Goal: Check status: Check status

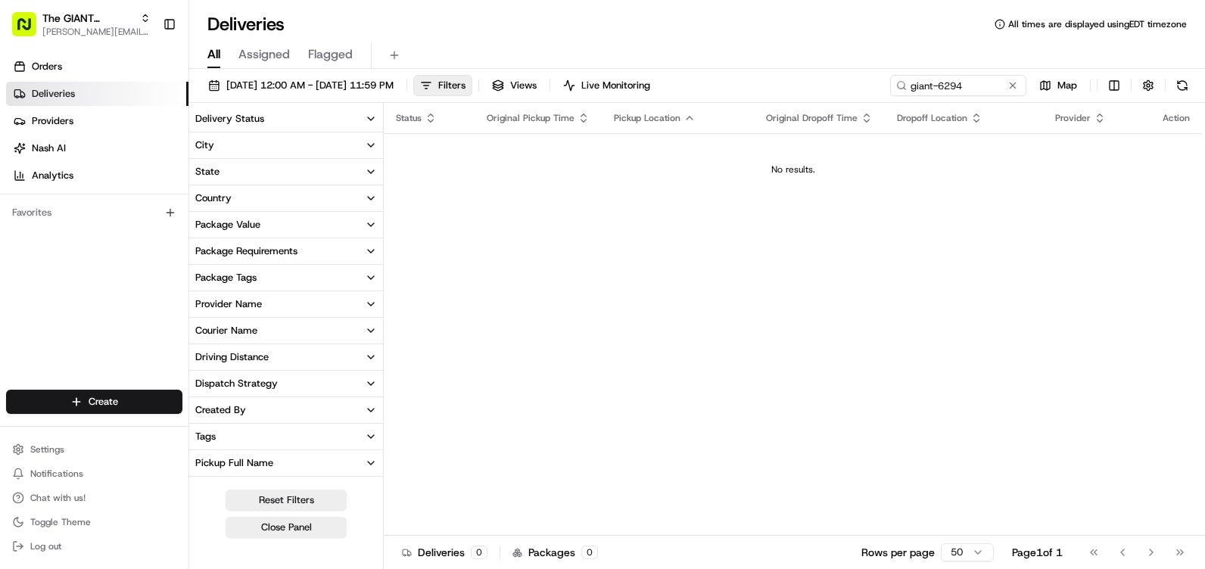
scroll to position [227, 0]
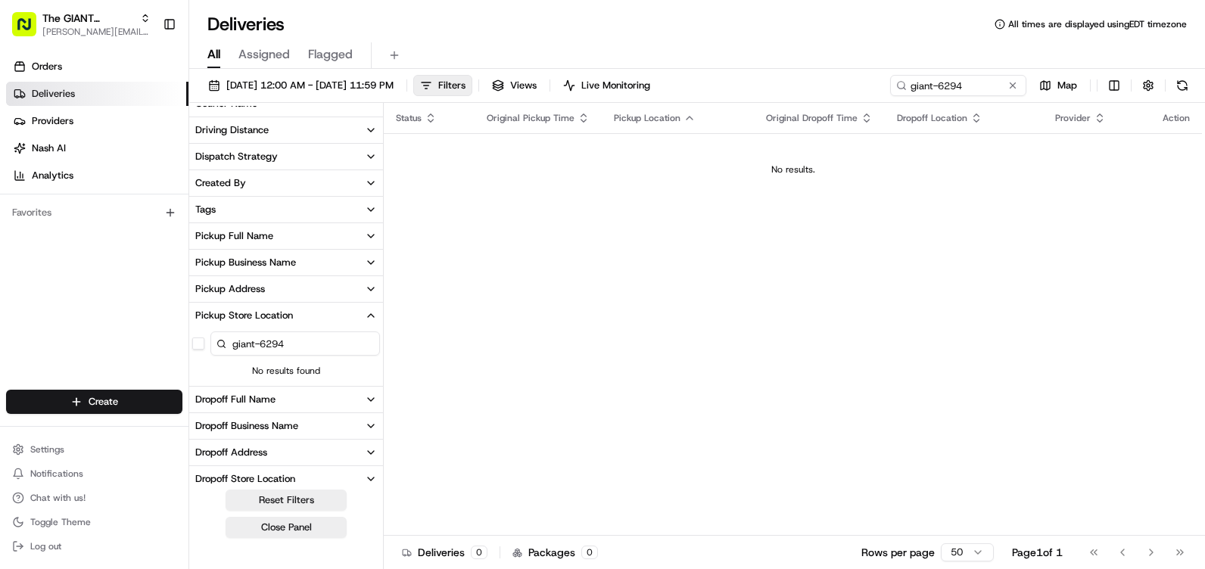
click at [955, 83] on input "giant-6294" at bounding box center [958, 85] width 136 height 21
click at [971, 86] on input "giant-6294" at bounding box center [936, 85] width 182 height 21
click at [936, 88] on input "giant-6294" at bounding box center [936, 85] width 182 height 21
click at [924, 86] on input "giant-6294" at bounding box center [936, 85] width 182 height 21
type input "giant-6294"
